Goal: Task Accomplishment & Management: Complete application form

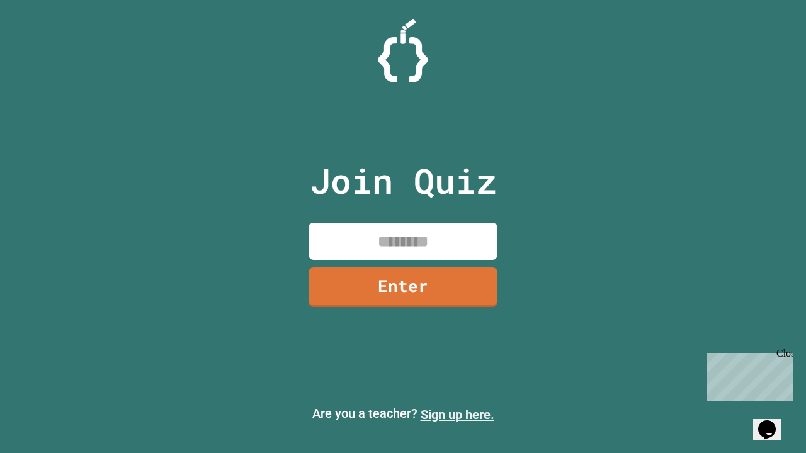
click at [457, 415] on link "Sign up here." at bounding box center [457, 414] width 74 height 15
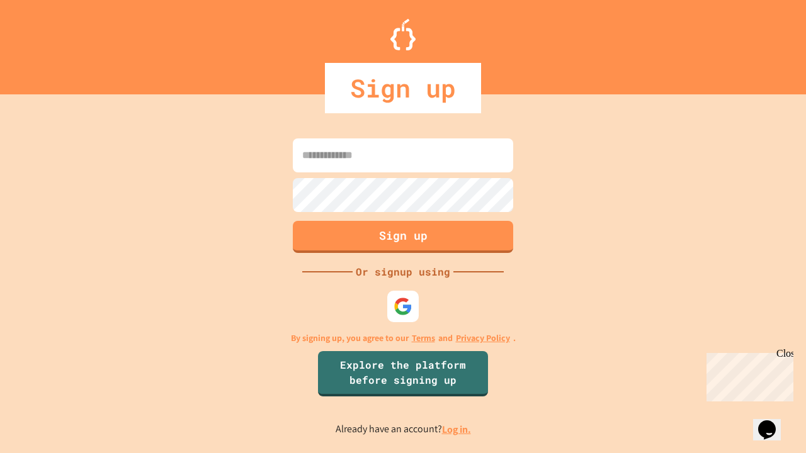
click at [457, 429] on link "Log in." at bounding box center [456, 429] width 29 height 13
